Goal: Task Accomplishment & Management: Use online tool/utility

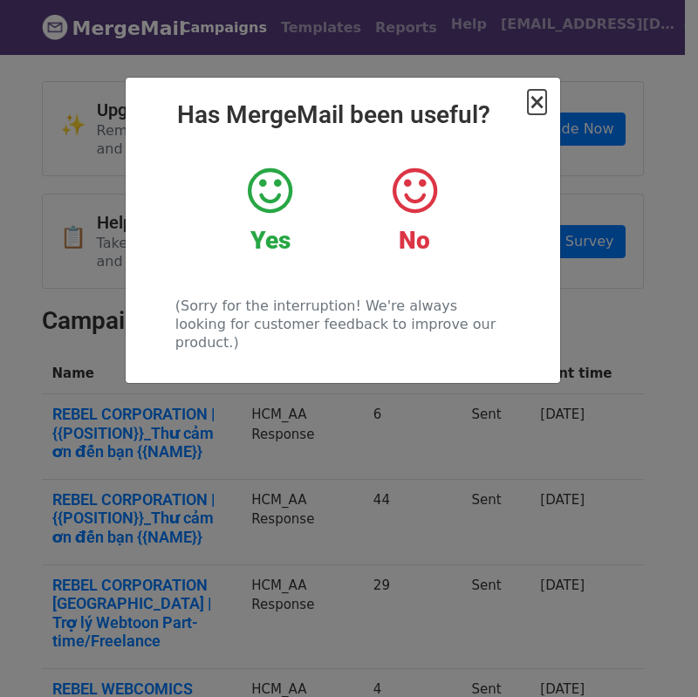
drag, startPoint x: 0, startPoint y: 0, endPoint x: 533, endPoint y: 108, distance: 544.2
click at [533, 108] on span "×" at bounding box center [536, 102] width 17 height 24
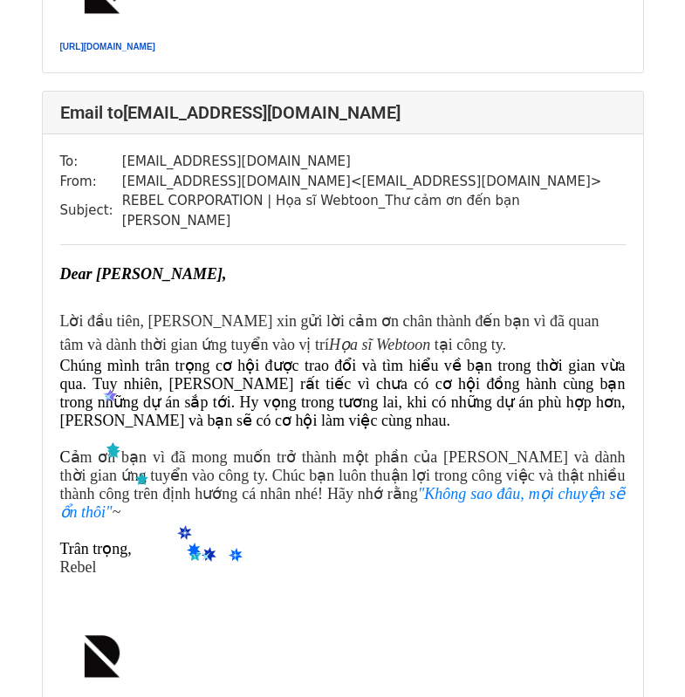
scroll to position [821, 0]
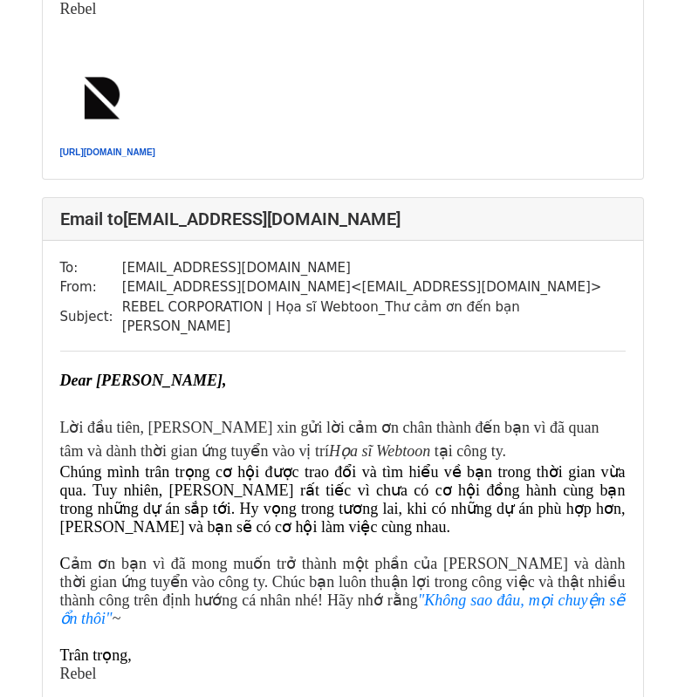
scroll to position [29369, 0]
